Goal: Find specific page/section: Find specific page/section

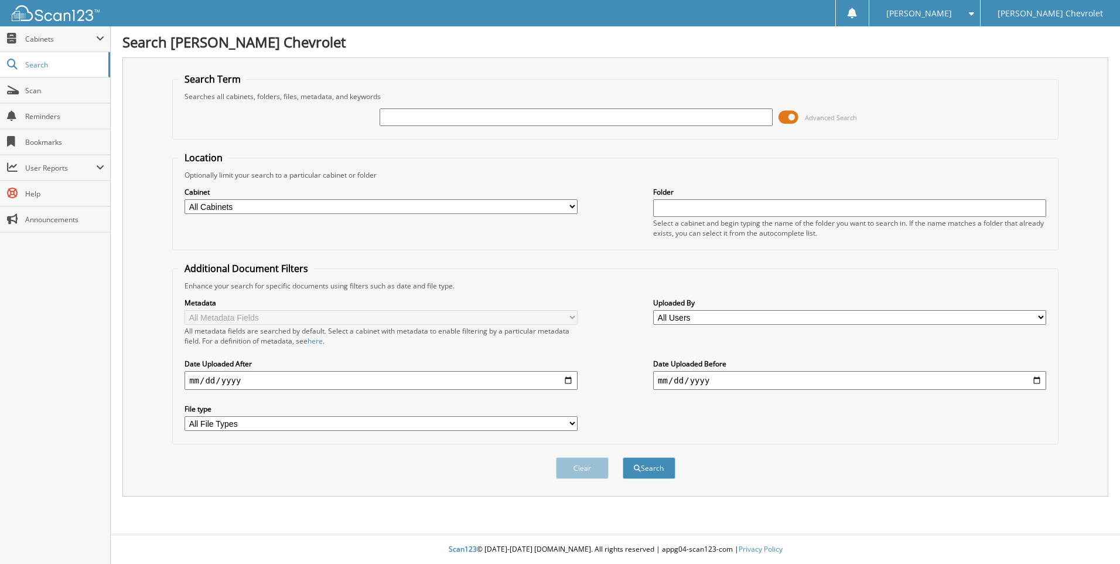
click at [422, 120] on input "text" at bounding box center [576, 117] width 393 height 18
type input "0018864"
click at [623, 457] on button "Search" at bounding box center [649, 468] width 53 height 22
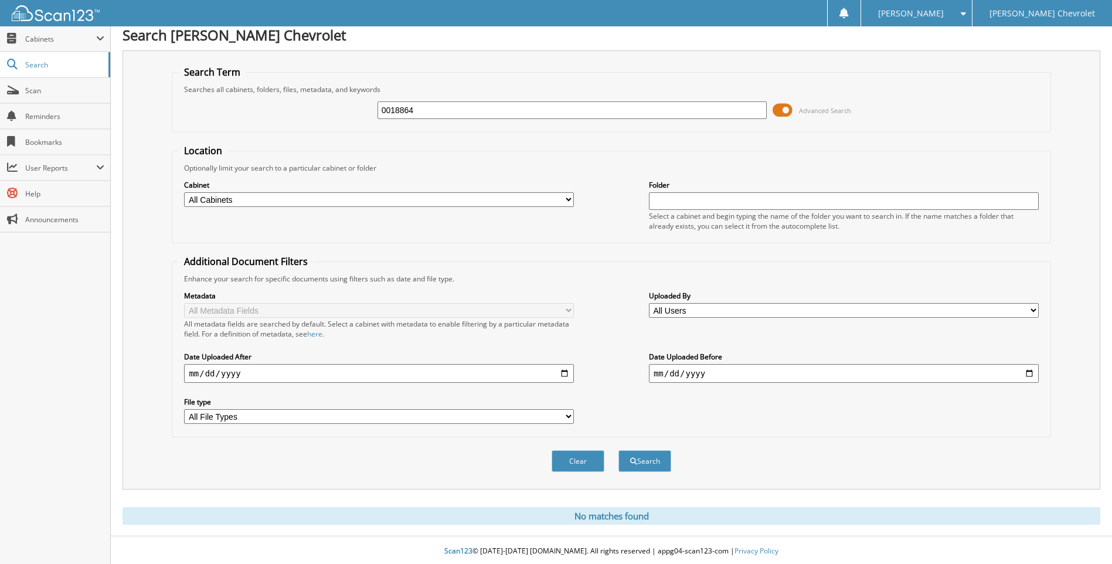
scroll to position [9, 0]
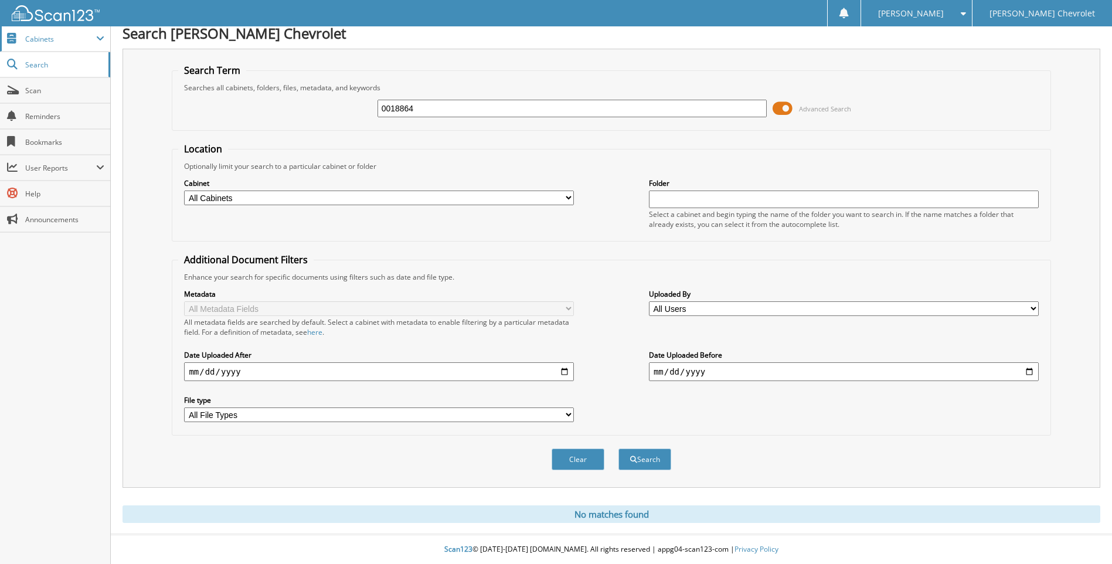
click at [59, 46] on span "Cabinets" at bounding box center [55, 38] width 110 height 25
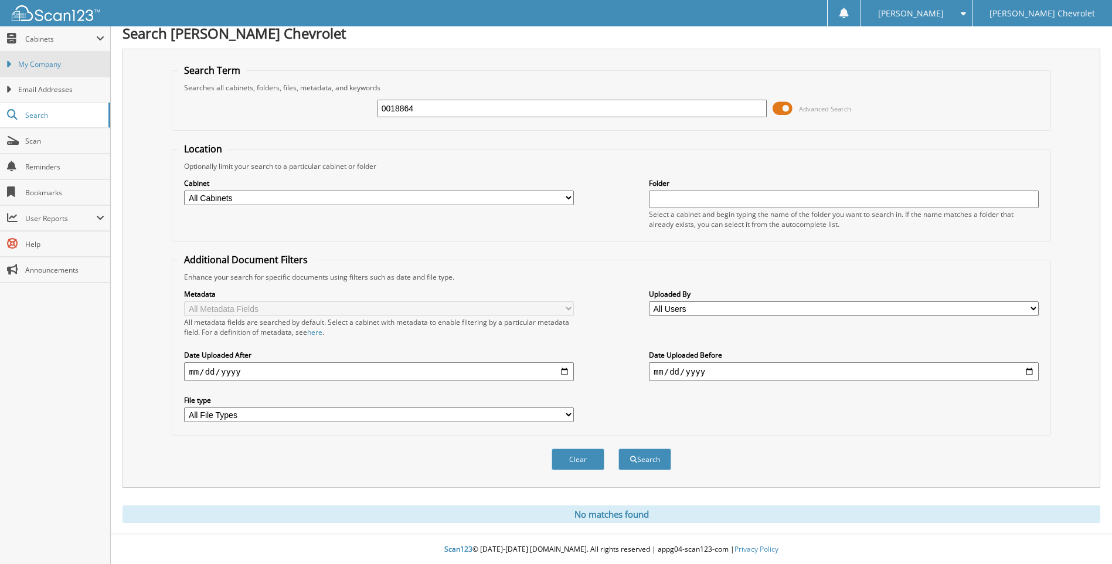
click at [59, 59] on span "My Company" at bounding box center [61, 64] width 86 height 11
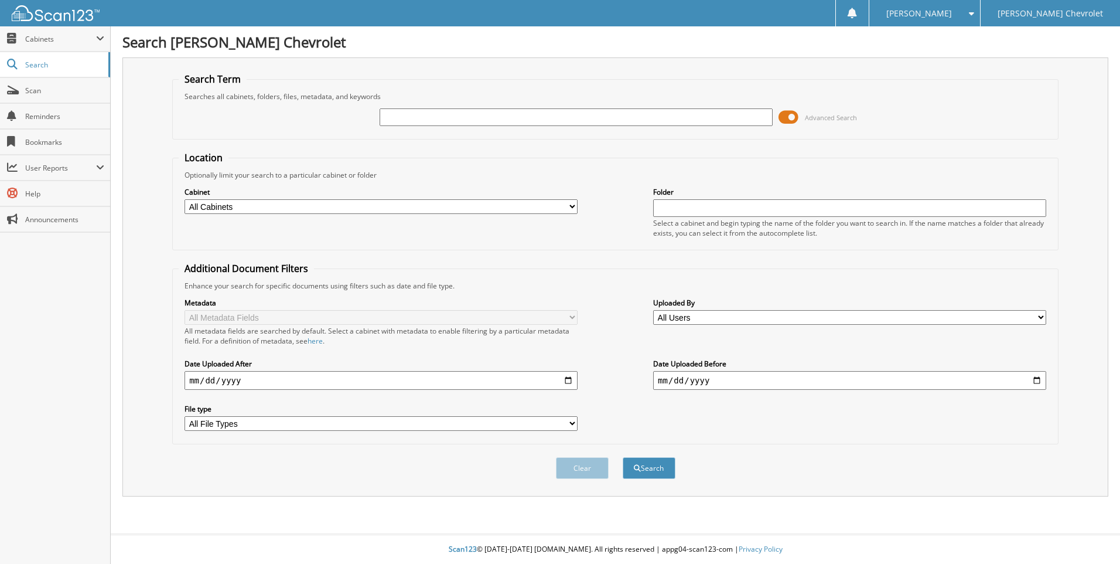
click at [423, 115] on input "text" at bounding box center [576, 117] width 393 height 18
type input "0018864"
click at [623, 457] on button "Search" at bounding box center [649, 468] width 53 height 22
